Goal: Task Accomplishment & Management: Use online tool/utility

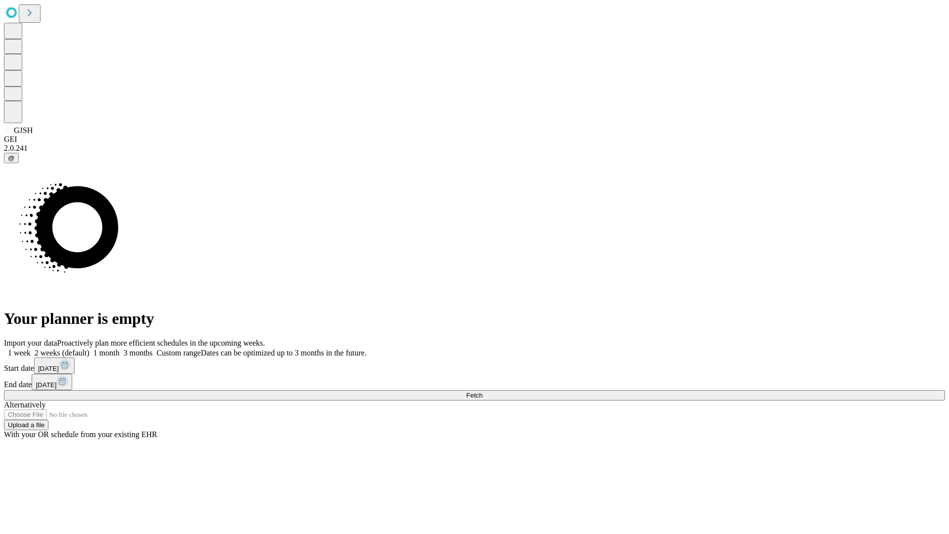
click at [89, 348] on label "2 weeks (default)" at bounding box center [60, 352] width 59 height 8
click at [482, 391] on span "Fetch" at bounding box center [474, 394] width 16 height 7
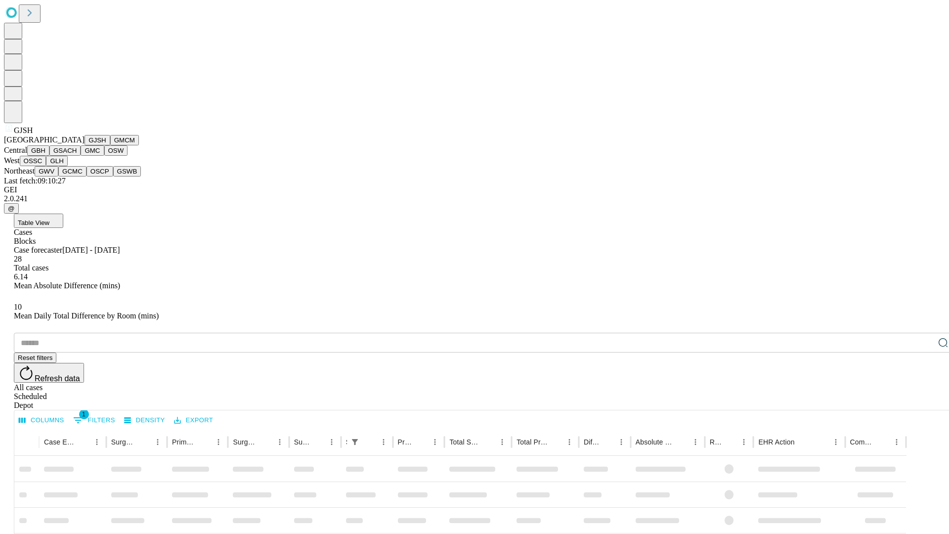
click at [110, 145] on button "GMCM" at bounding box center [124, 140] width 29 height 10
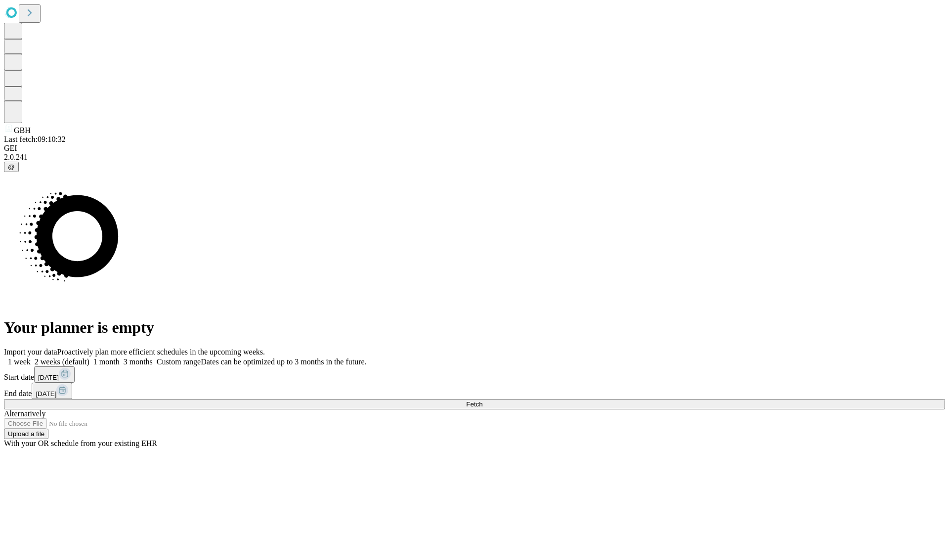
click at [89, 357] on label "2 weeks (default)" at bounding box center [60, 361] width 59 height 8
click at [482, 400] on span "Fetch" at bounding box center [474, 403] width 16 height 7
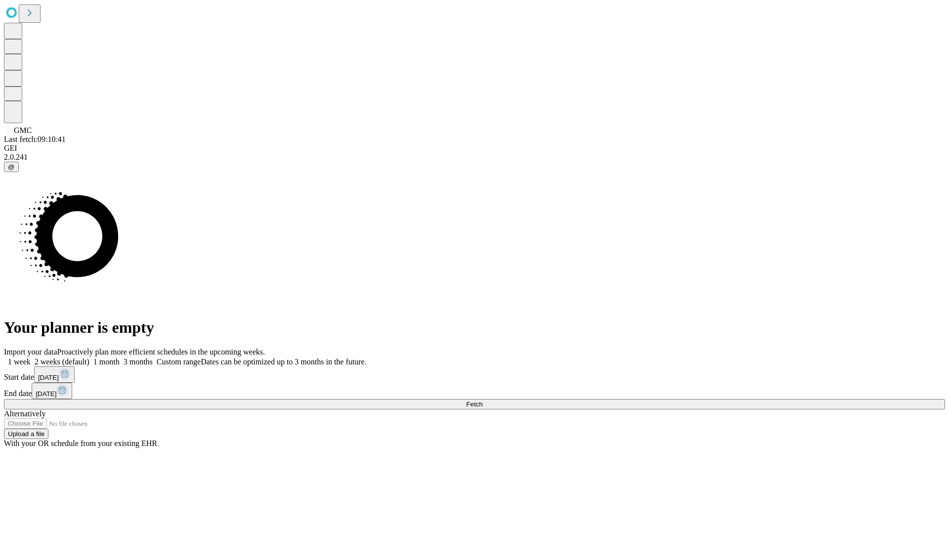
click at [89, 357] on label "2 weeks (default)" at bounding box center [60, 361] width 59 height 8
click at [482, 400] on span "Fetch" at bounding box center [474, 403] width 16 height 7
click at [89, 357] on label "2 weeks (default)" at bounding box center [60, 361] width 59 height 8
click at [482, 400] on span "Fetch" at bounding box center [474, 403] width 16 height 7
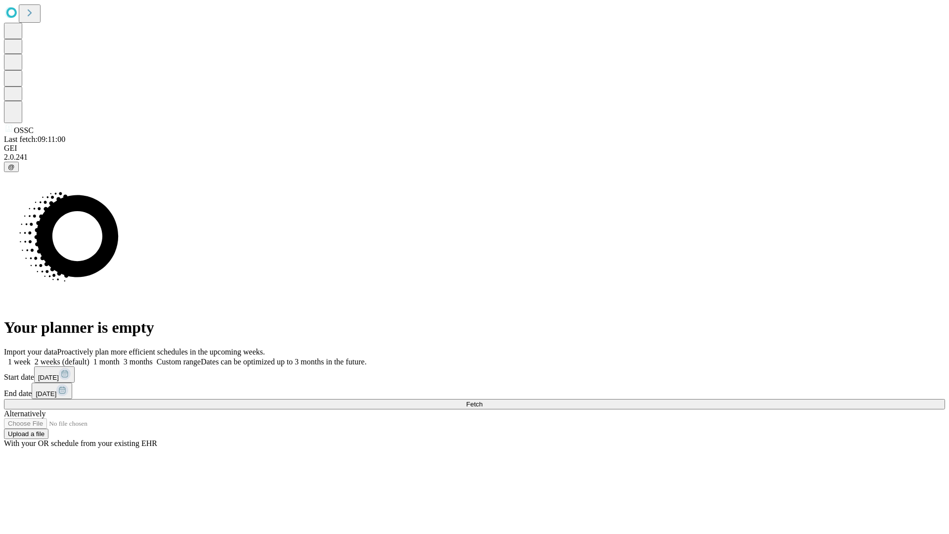
click at [89, 357] on label "2 weeks (default)" at bounding box center [60, 361] width 59 height 8
click at [482, 400] on span "Fetch" at bounding box center [474, 403] width 16 height 7
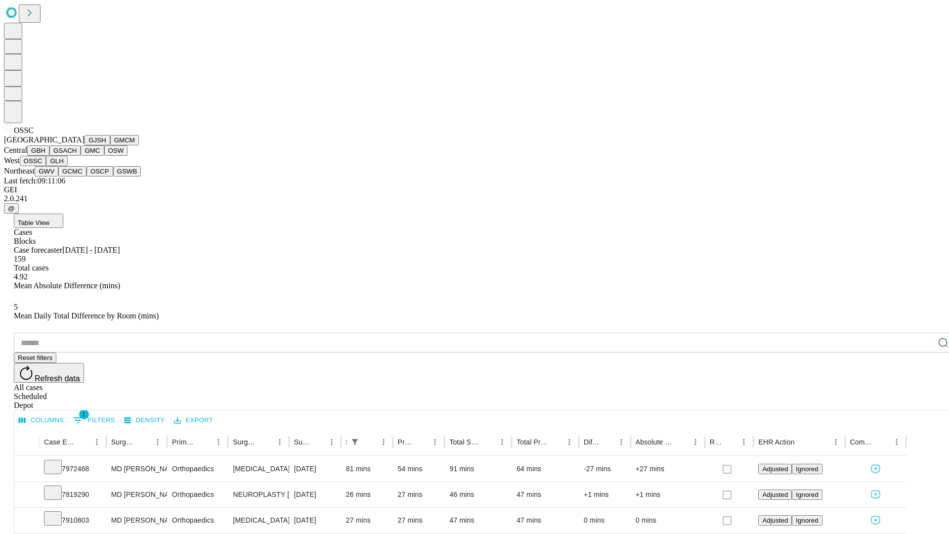
click at [67, 166] on button "GLH" at bounding box center [56, 161] width 21 height 10
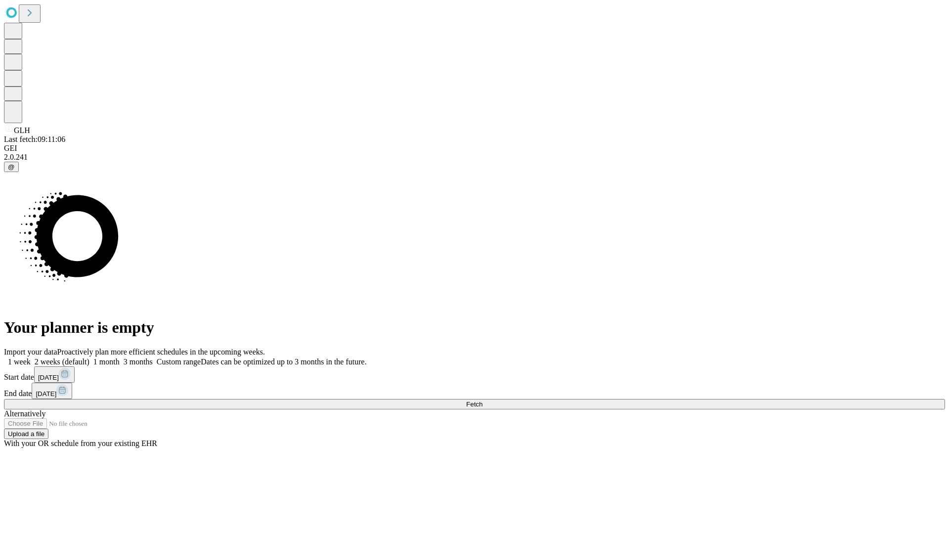
click at [89, 357] on label "2 weeks (default)" at bounding box center [60, 361] width 59 height 8
click at [482, 400] on span "Fetch" at bounding box center [474, 403] width 16 height 7
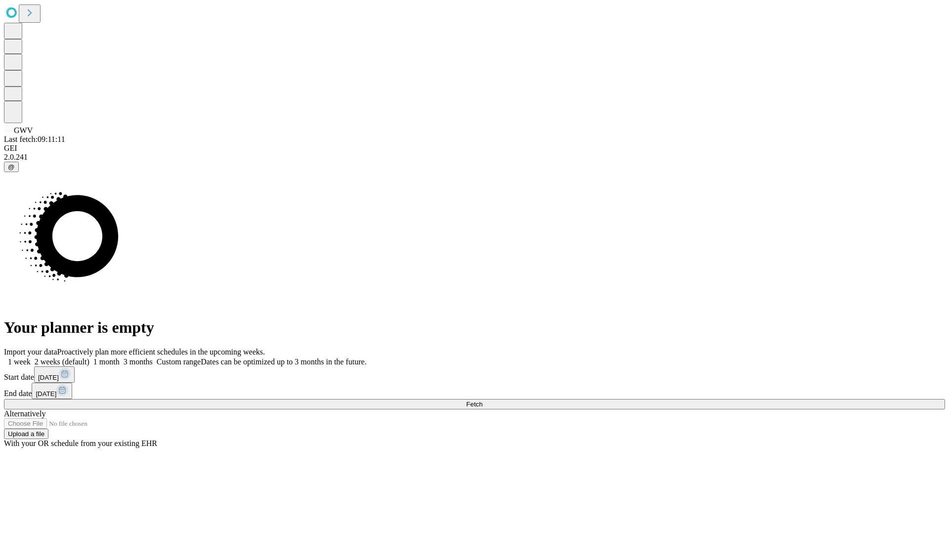
click at [482, 400] on span "Fetch" at bounding box center [474, 403] width 16 height 7
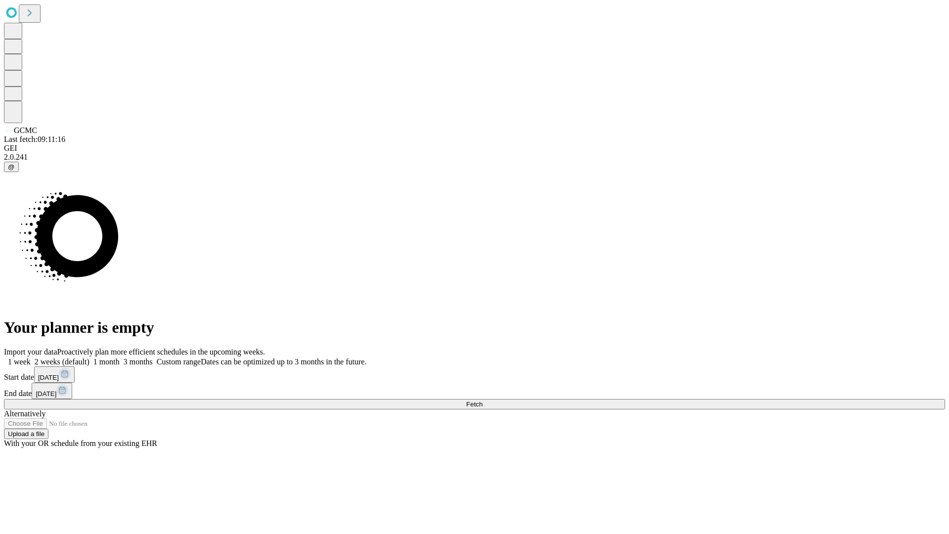
click at [89, 357] on label "2 weeks (default)" at bounding box center [60, 361] width 59 height 8
click at [482, 400] on span "Fetch" at bounding box center [474, 403] width 16 height 7
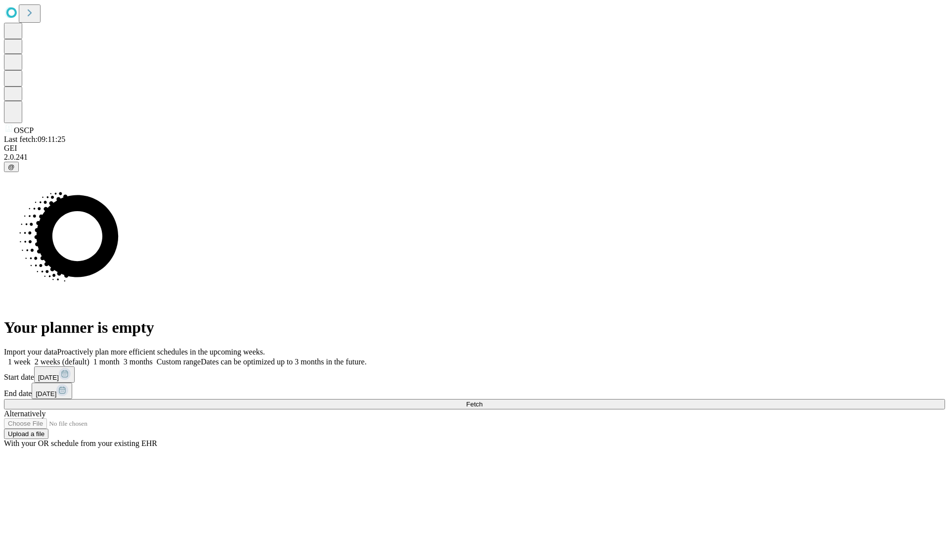
click at [89, 357] on label "2 weeks (default)" at bounding box center [60, 361] width 59 height 8
click at [482, 400] on span "Fetch" at bounding box center [474, 403] width 16 height 7
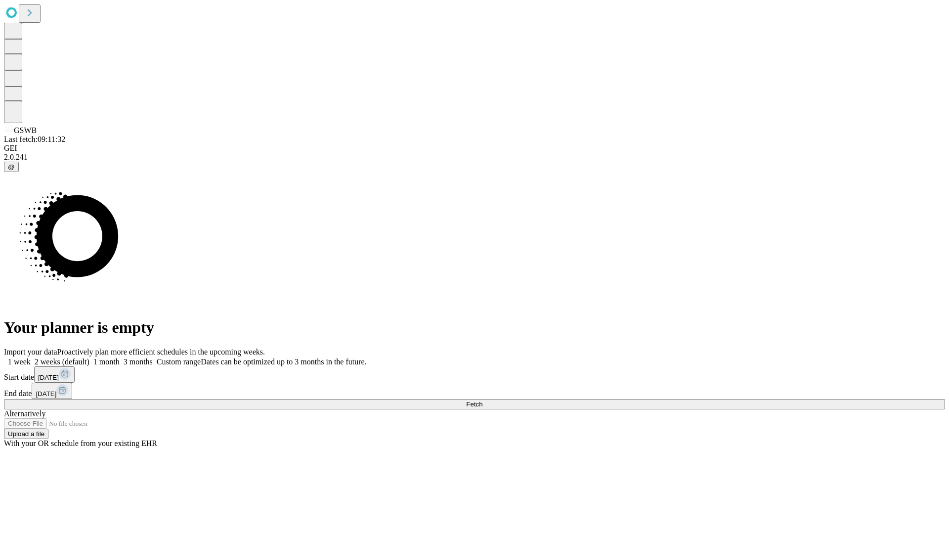
click at [482, 400] on span "Fetch" at bounding box center [474, 403] width 16 height 7
